Goal: Register for event/course

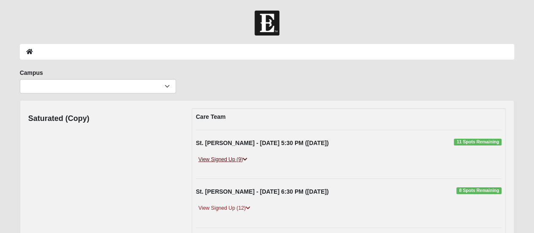
click at [223, 158] on link "View Signed Up (9)" at bounding box center [223, 159] width 54 height 9
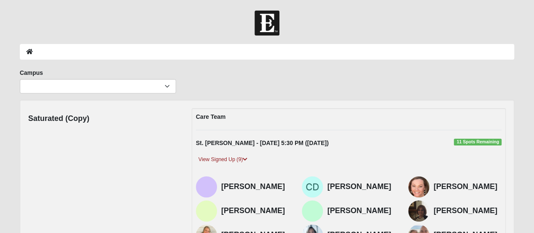
click at [466, 142] on span "11 Spots Remaining" at bounding box center [478, 142] width 48 height 7
click at [218, 145] on strong "St. Johns - 9/10/2025 5:30 PM (9/10/2025)" at bounding box center [262, 142] width 133 height 7
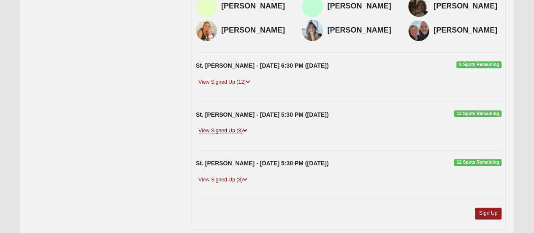
scroll to position [246, 0]
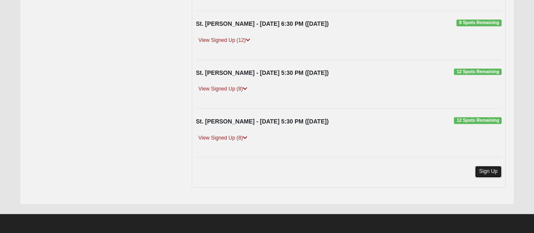
click at [488, 169] on link "Sign Up" at bounding box center [488, 171] width 27 height 11
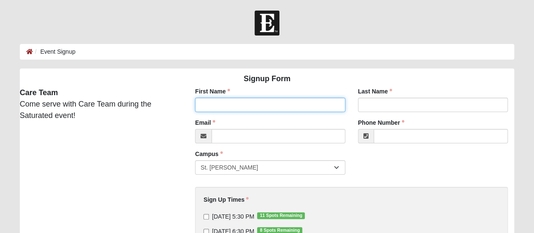
click at [241, 106] on input "First Name" at bounding box center [270, 105] width 150 height 14
type input "Leslie"
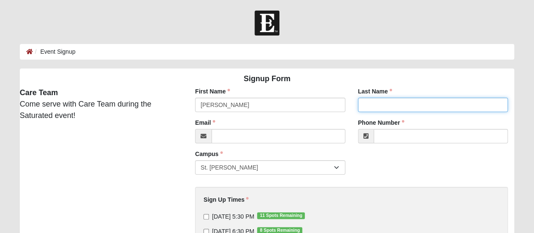
type input "Jones"
type input "celticmama5@gmail.com"
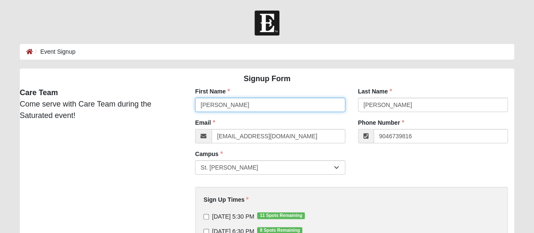
type input "(904) 673-9816"
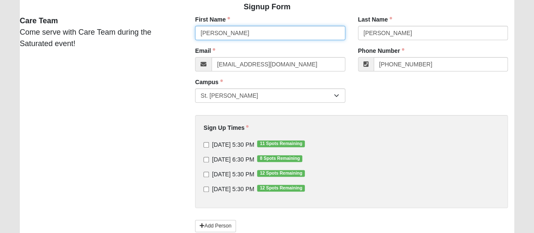
scroll to position [84, 0]
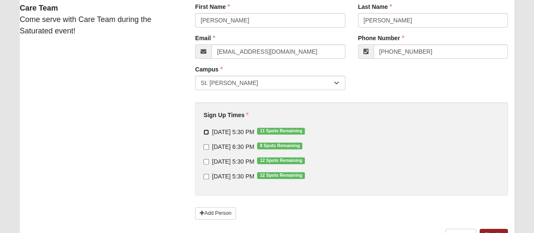
click at [205, 130] on input "9/10/2025 5:30 PM 11 Spots Remaining" at bounding box center [206, 131] width 5 height 5
checkbox input "true"
click at [205, 147] on input "9/11/2025 6:30 PM 8 Spots Remaining" at bounding box center [206, 146] width 5 height 5
checkbox input "true"
click at [206, 162] on input "9/12/2025 5:30 PM 12 Spots Remaining" at bounding box center [206, 161] width 5 height 5
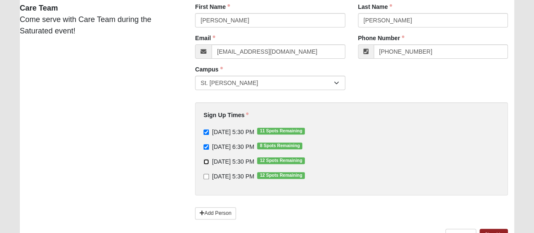
checkbox input "true"
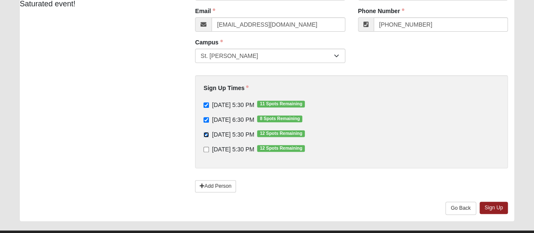
scroll to position [127, 0]
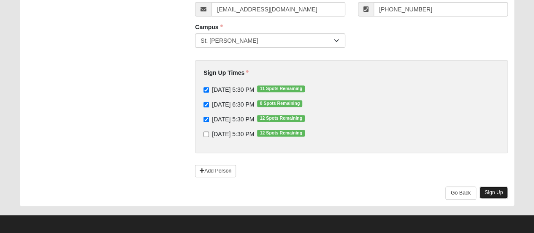
click at [496, 191] on link "Sign Up" at bounding box center [494, 192] width 29 height 12
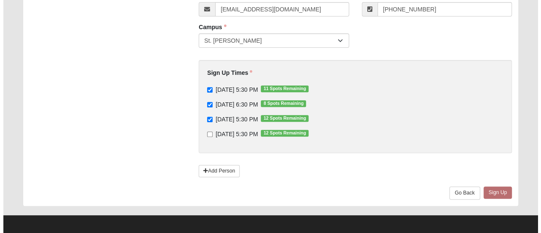
scroll to position [0, 0]
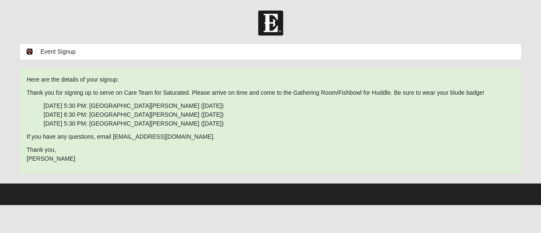
click at [26, 53] on icon at bounding box center [29, 52] width 7 height 6
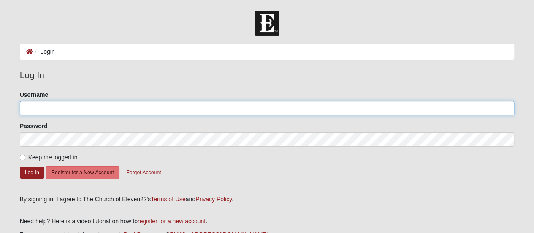
type input "LDJones"
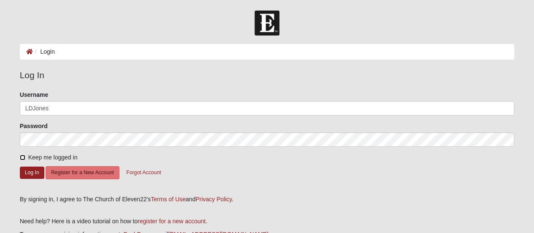
click at [23, 157] on input "Keep me logged in" at bounding box center [22, 157] width 5 height 5
checkbox input "true"
click at [30, 171] on button "Log In" at bounding box center [32, 172] width 24 height 12
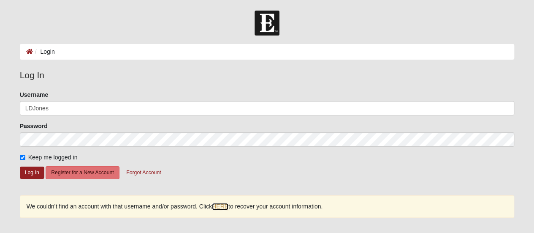
click at [220, 207] on link "HERE" at bounding box center [220, 206] width 16 height 7
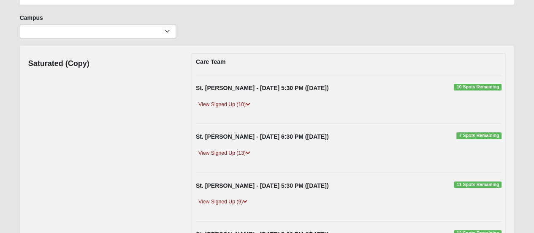
scroll to position [84, 0]
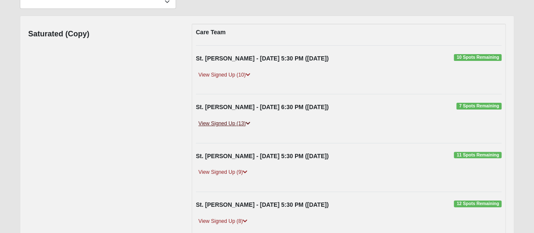
click at [221, 122] on link "View Signed Up (13)" at bounding box center [224, 123] width 57 height 9
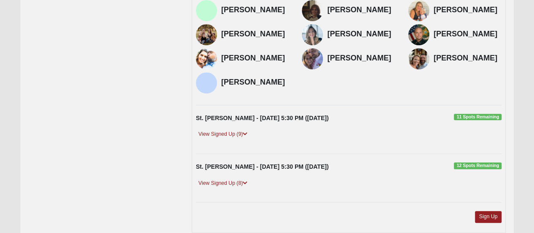
scroll to position [253, 0]
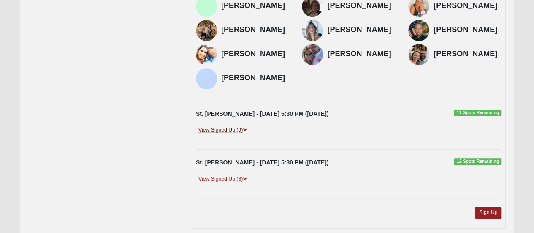
click at [223, 130] on link "View Signed Up (9)" at bounding box center [223, 129] width 54 height 9
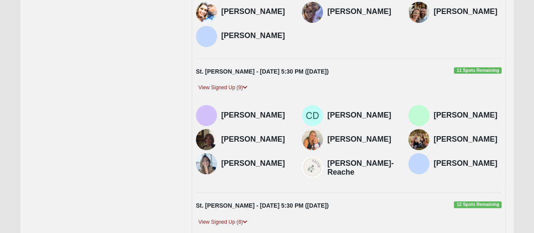
scroll to position [379, 0]
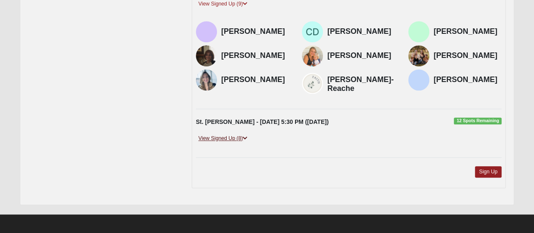
click at [219, 136] on link "View Signed Up (8)" at bounding box center [223, 138] width 54 height 9
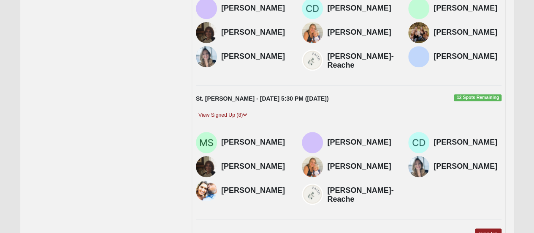
scroll to position [421, 0]
